Goal: Find specific page/section: Find specific page/section

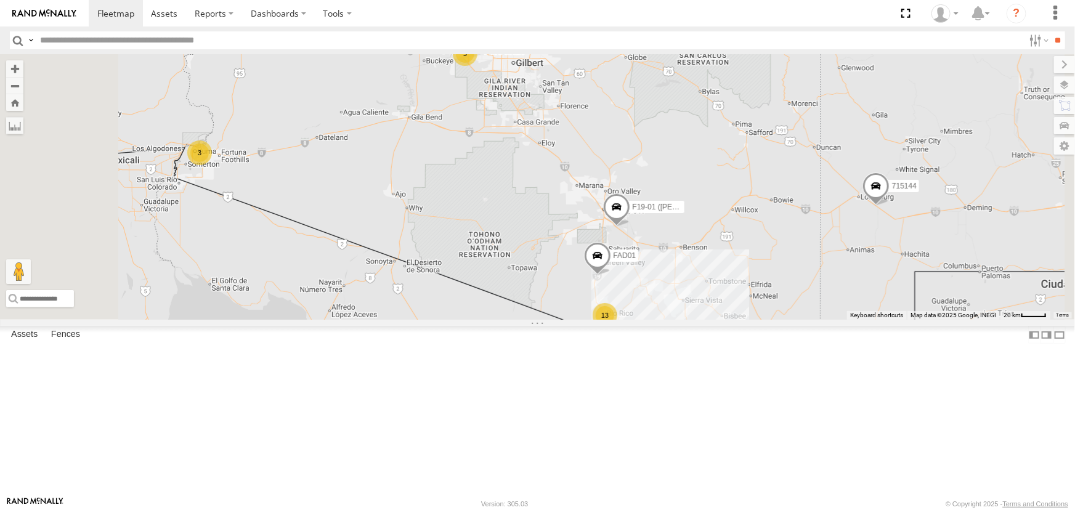
click at [0, 0] on div "715141" at bounding box center [0, 0] width 0 height 0
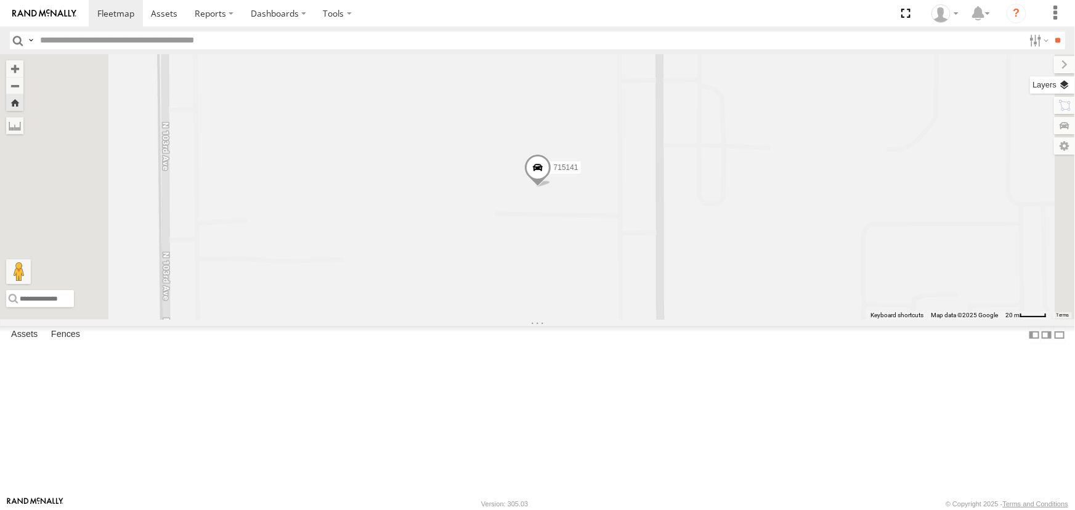
click at [1068, 80] on label at bounding box center [1052, 84] width 45 height 17
click at [0, 0] on span "Basemaps" at bounding box center [0, 0] width 0 height 0
click at [0, 0] on span "Satellite" at bounding box center [0, 0] width 0 height 0
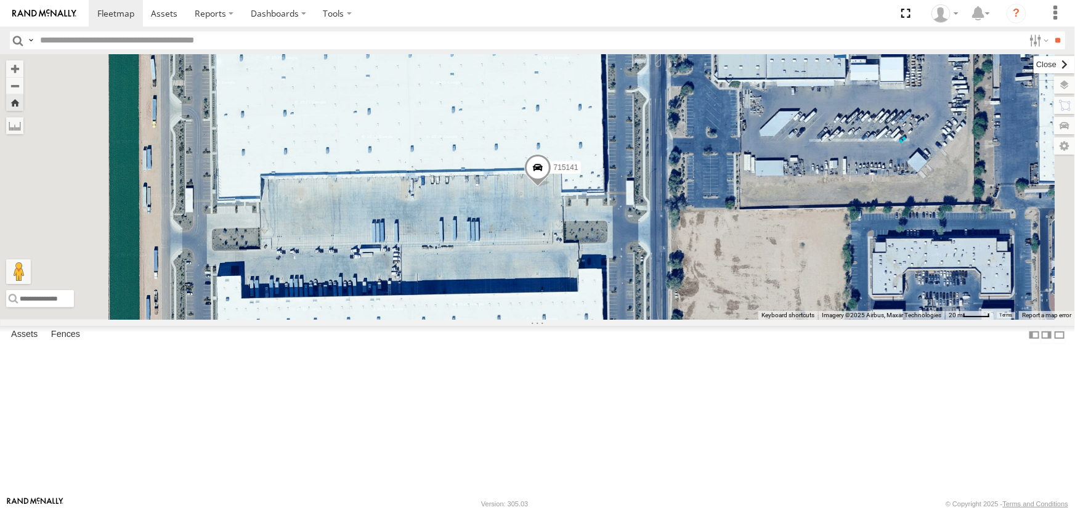
click at [1034, 62] on label at bounding box center [1054, 64] width 41 height 17
click at [0, 0] on div "F19-01 ([PERSON_NAME])" at bounding box center [0, 0] width 0 height 0
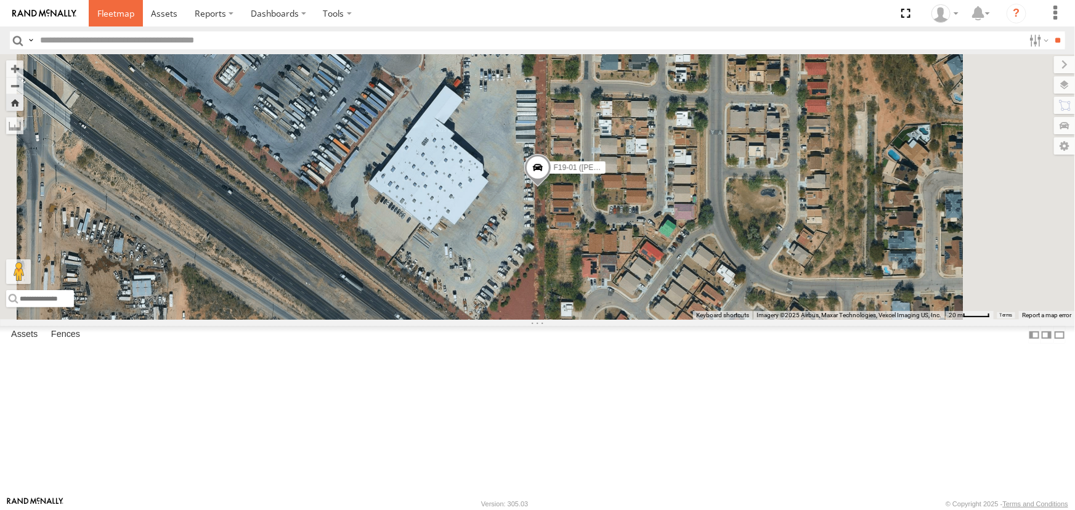
click at [114, 13] on span at bounding box center [115, 13] width 37 height 12
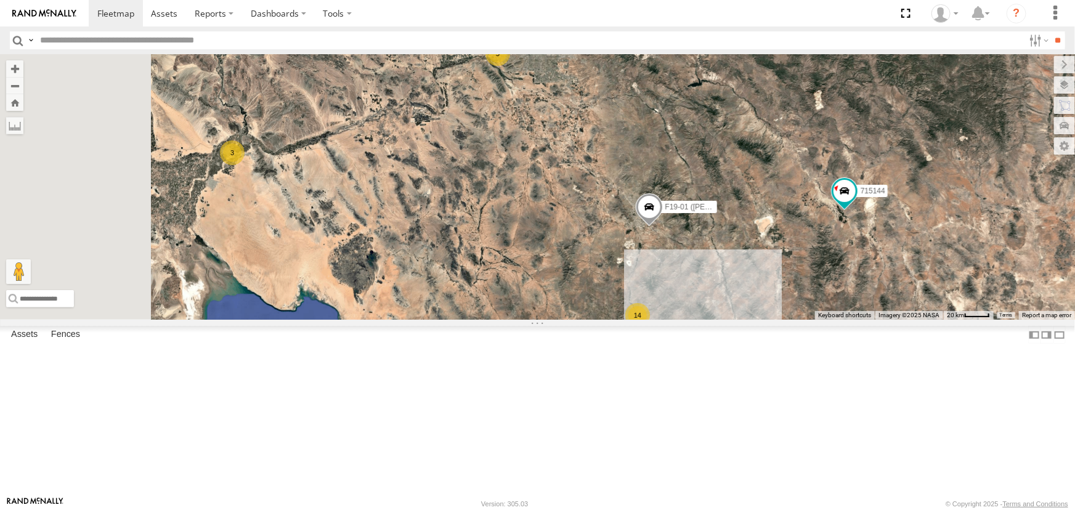
click at [0, 0] on div "715141" at bounding box center [0, 0] width 0 height 0
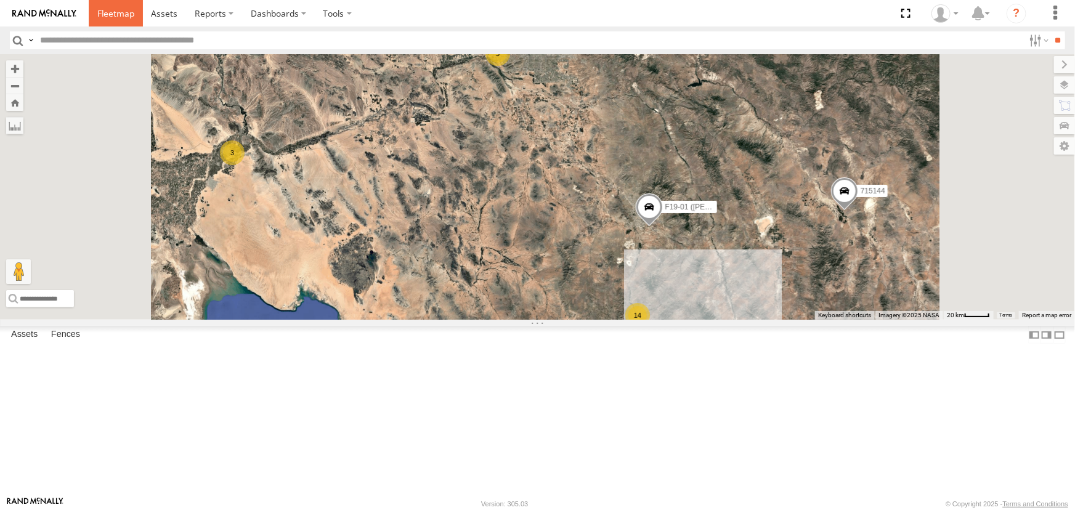
click at [108, 18] on span at bounding box center [115, 13] width 37 height 12
click at [0, 0] on div "715203" at bounding box center [0, 0] width 0 height 0
